Goal: Transaction & Acquisition: Purchase product/service

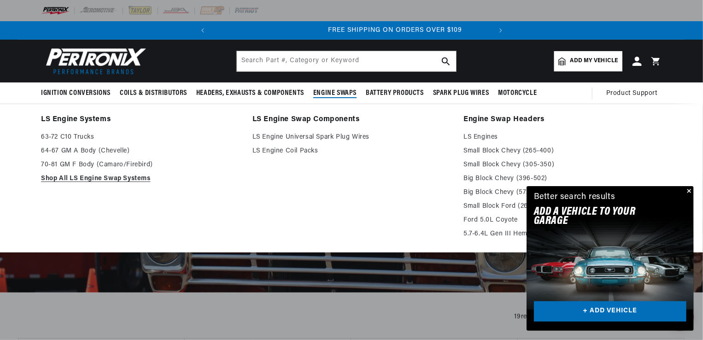
scroll to position [0, 279]
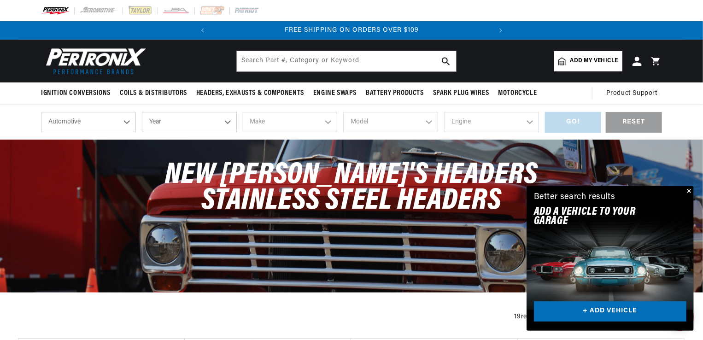
click at [689, 192] on button "Close" at bounding box center [688, 191] width 11 height 11
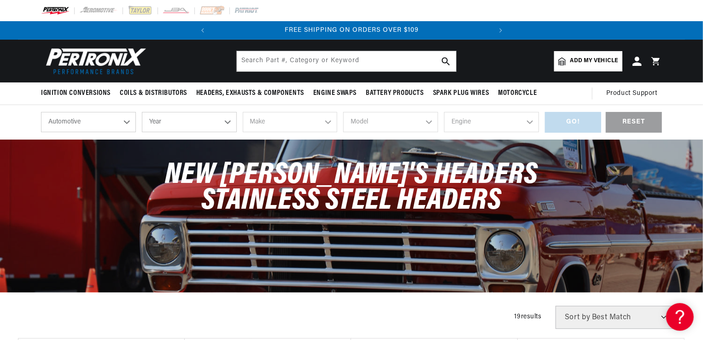
click at [689, 192] on div "New Doug's Headers Stainless Steel Headers" at bounding box center [351, 216] width 703 height 152
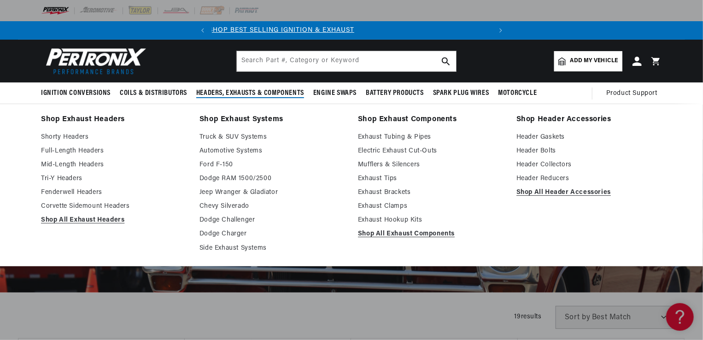
scroll to position [0, 0]
click at [94, 191] on link "Fenderwell Headers" at bounding box center [114, 192] width 146 height 11
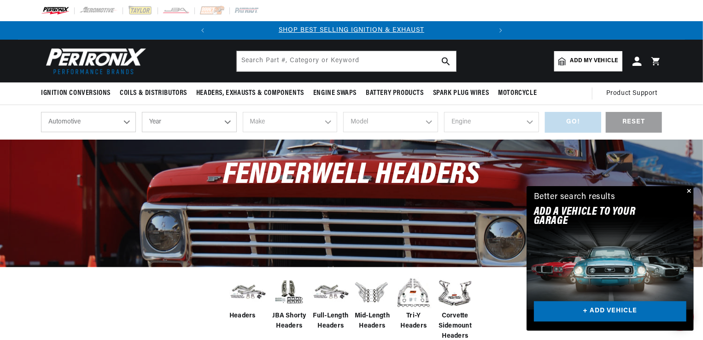
click at [690, 191] on button "Close" at bounding box center [688, 191] width 11 height 11
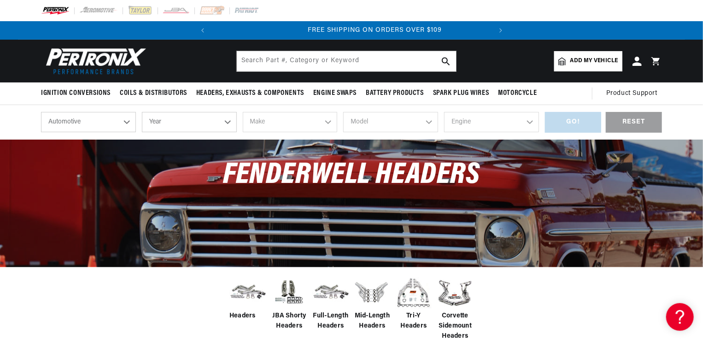
scroll to position [0, 279]
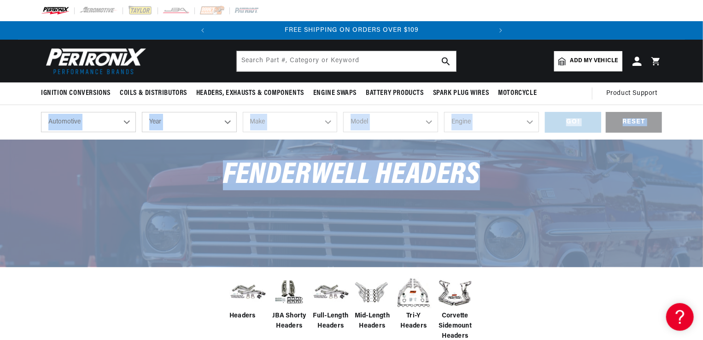
drag, startPoint x: 701, startPoint y: 62, endPoint x: 703, endPoint y: 164, distance: 102.3
click at [703, 164] on html "Skip to content Your cart Your cart is empty Get the right parts the first time…" at bounding box center [351, 170] width 703 height 340
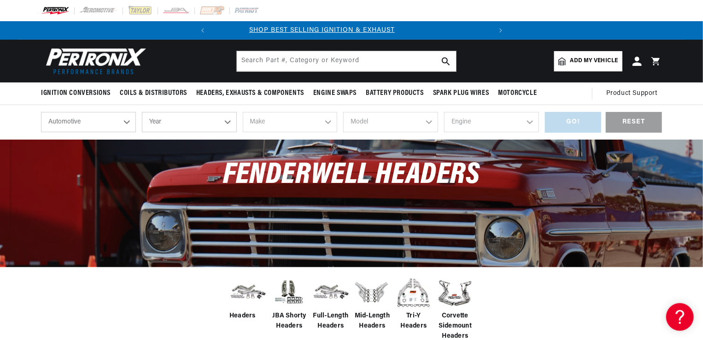
click at [566, 94] on nav "Ignition Conversions Shop by Feature Ignitor© The Original Ignitor© Ignitor© II…" at bounding box center [351, 93] width 667 height 22
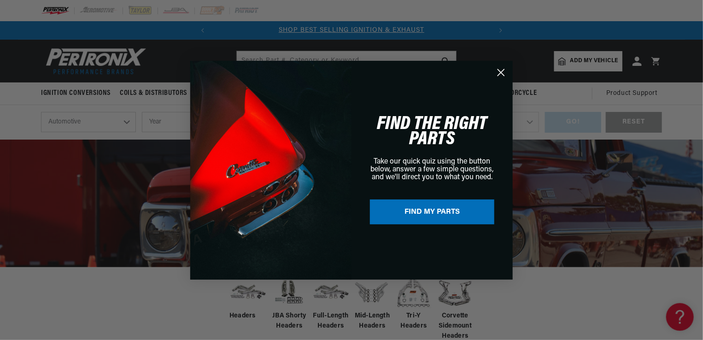
scroll to position [18, 0]
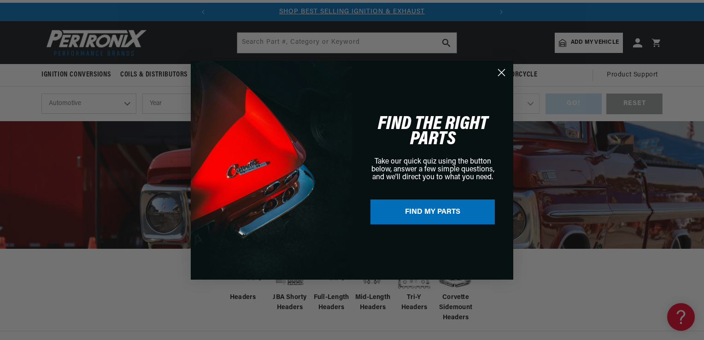
click at [504, 67] on circle "Close dialog" at bounding box center [501, 71] width 15 height 15
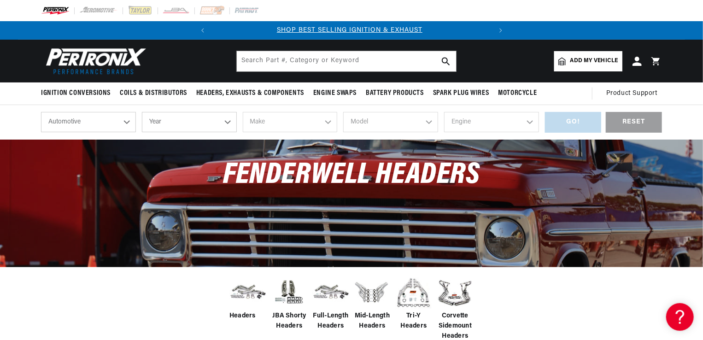
scroll to position [0, 0]
